Goal: Find specific page/section: Find specific page/section

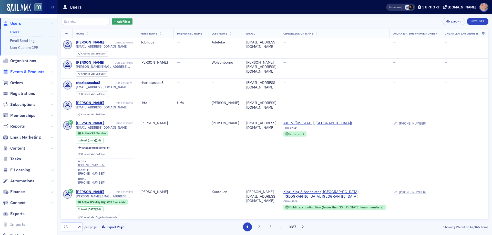
click at [26, 72] on span "Events & Products" at bounding box center [27, 72] width 34 height 6
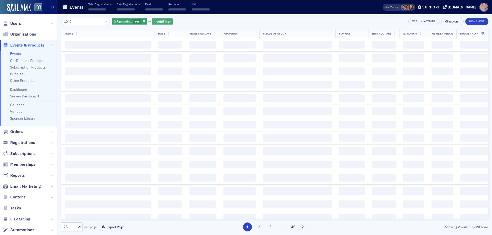
type input "1040"
click at [157, 21] on span "Add Filter" at bounding box center [164, 21] width 14 height 5
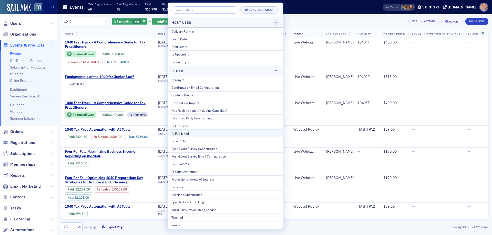
click at [193, 135] on div "Is Published" at bounding box center [225, 133] width 108 height 5
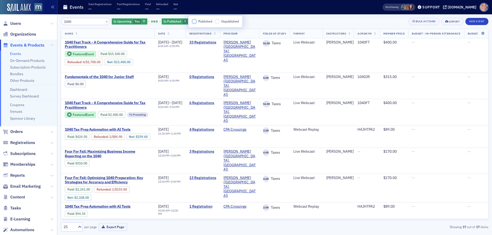
click at [194, 22] on input "Published" at bounding box center [194, 21] width 5 height 5
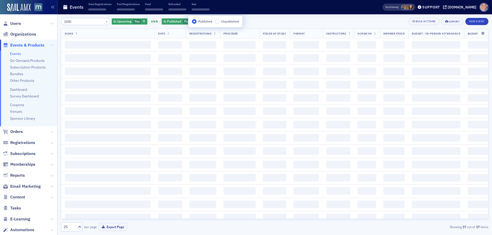
click at [276, 21] on div "1040 × Is Upcoming Yes and Is Published Published Add Filter Bulk Actions Expor…" at bounding box center [274, 21] width 427 height 7
